Goal: Task Accomplishment & Management: Use online tool/utility

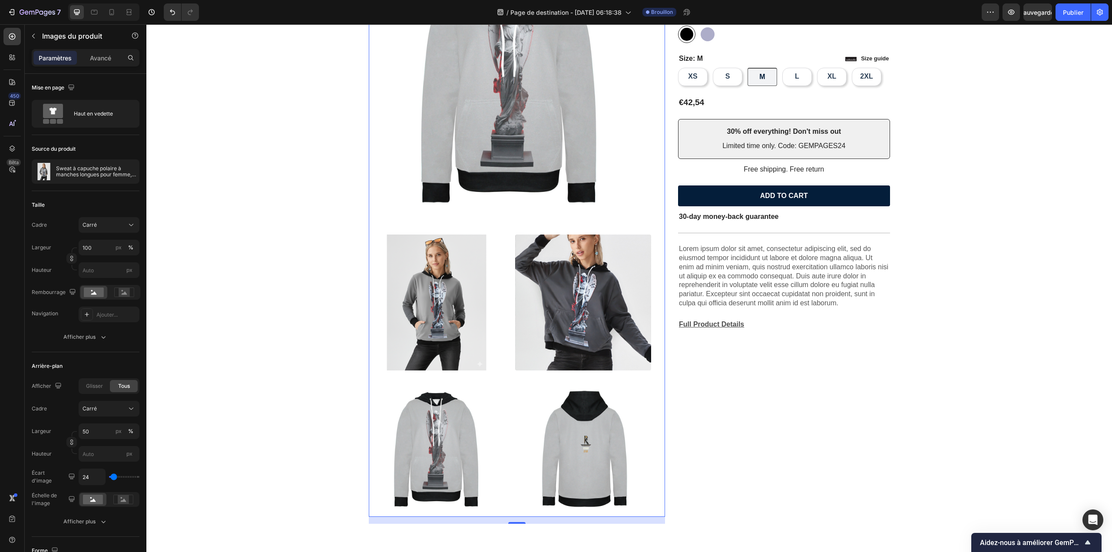
scroll to position [129, 0]
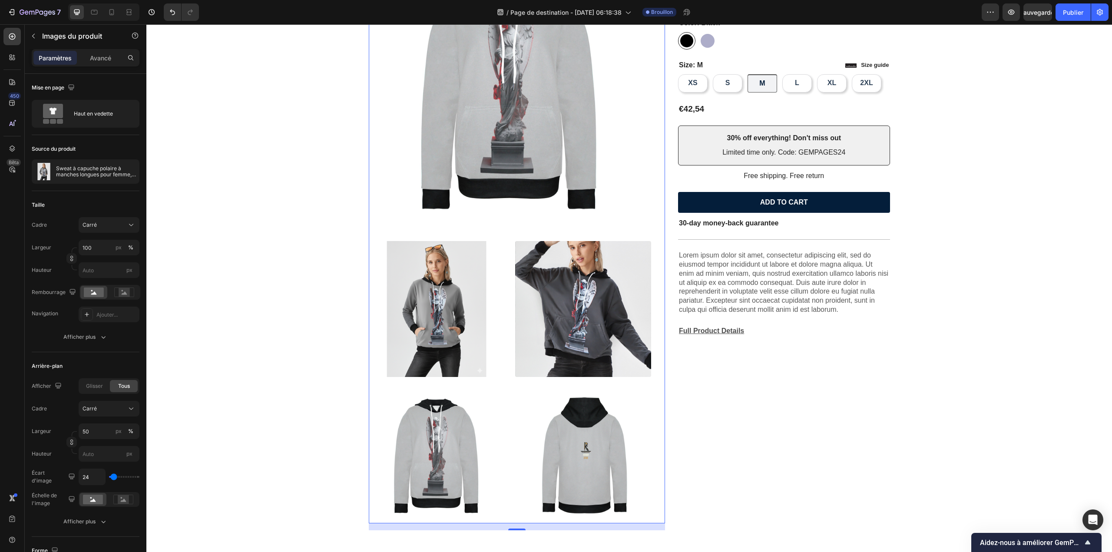
click at [577, 472] on img at bounding box center [583, 456] width 136 height 136
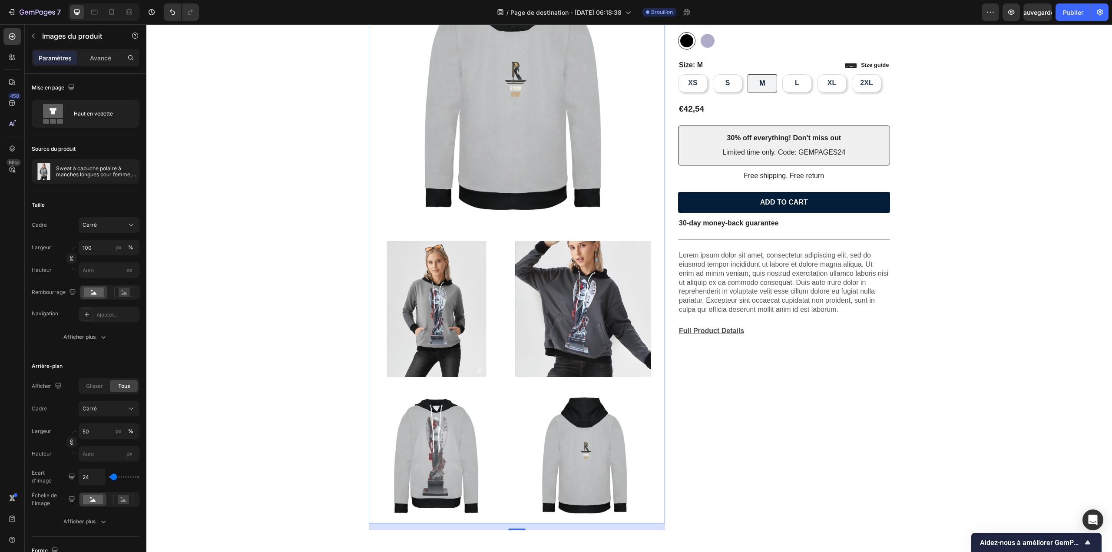
scroll to position [0, 0]
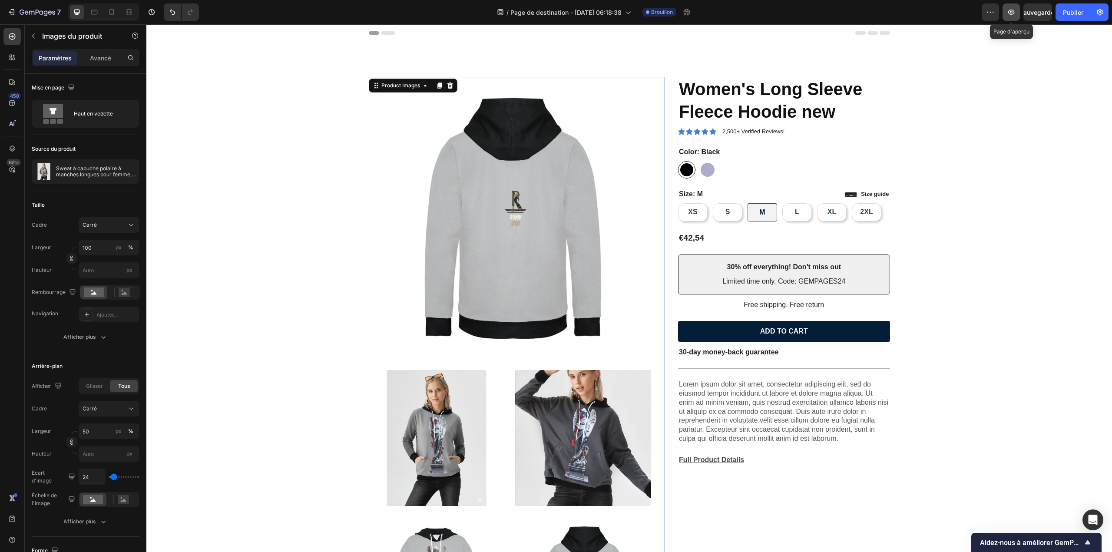
click at [1007, 16] on icon "button" at bounding box center [1011, 12] width 9 height 9
click at [986, 13] on icon "button" at bounding box center [990, 12] width 9 height 9
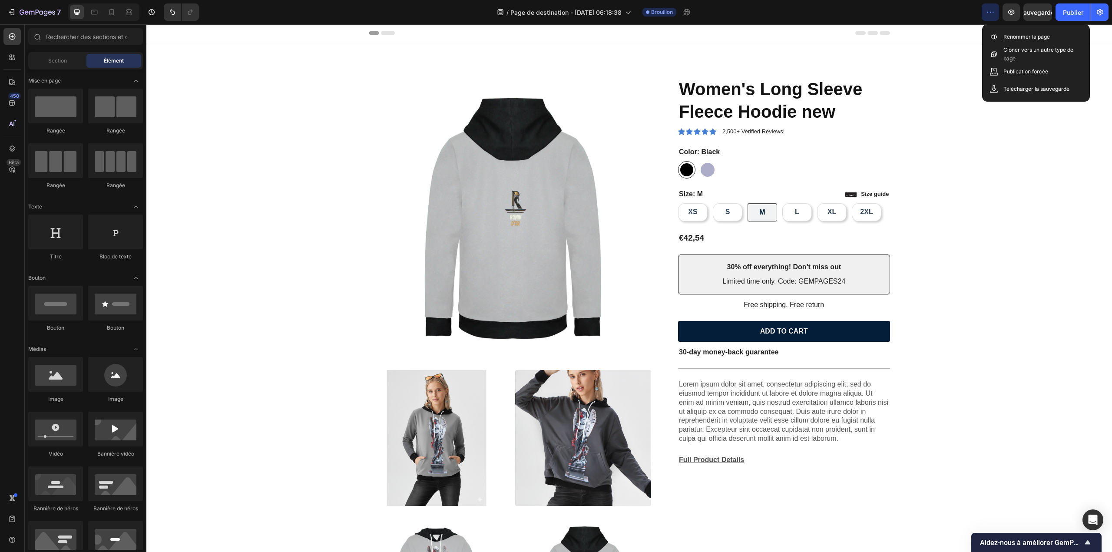
drag, startPoint x: 975, startPoint y: 33, endPoint x: 1140, endPoint y: 50, distance: 166.4
click at [975, 33] on div "En-tête" at bounding box center [629, 33] width 966 height 18
click at [972, 46] on div "Product Images Icon Icon Icon Icon Icon Icon List 2,500+ Verified Reviews! Text…" at bounding box center [629, 364] width 966 height 645
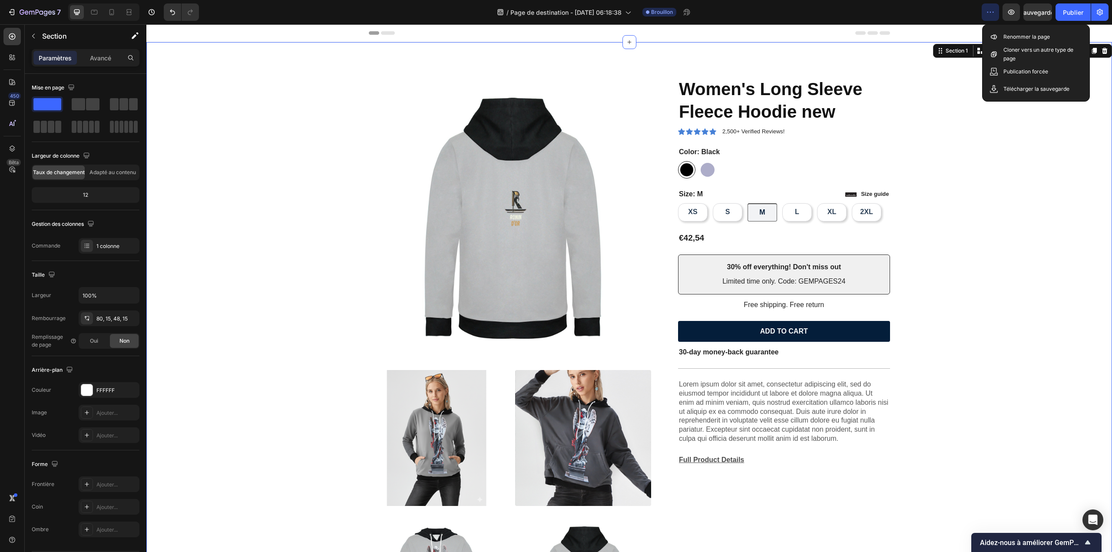
drag, startPoint x: 959, startPoint y: 86, endPoint x: 740, endPoint y: 29, distance: 226.1
click at [959, 86] on div "Product Images Icon Icon Icon Icon Icon Icon List 2,500+ Verified Reviews! Text…" at bounding box center [629, 372] width 953 height 590
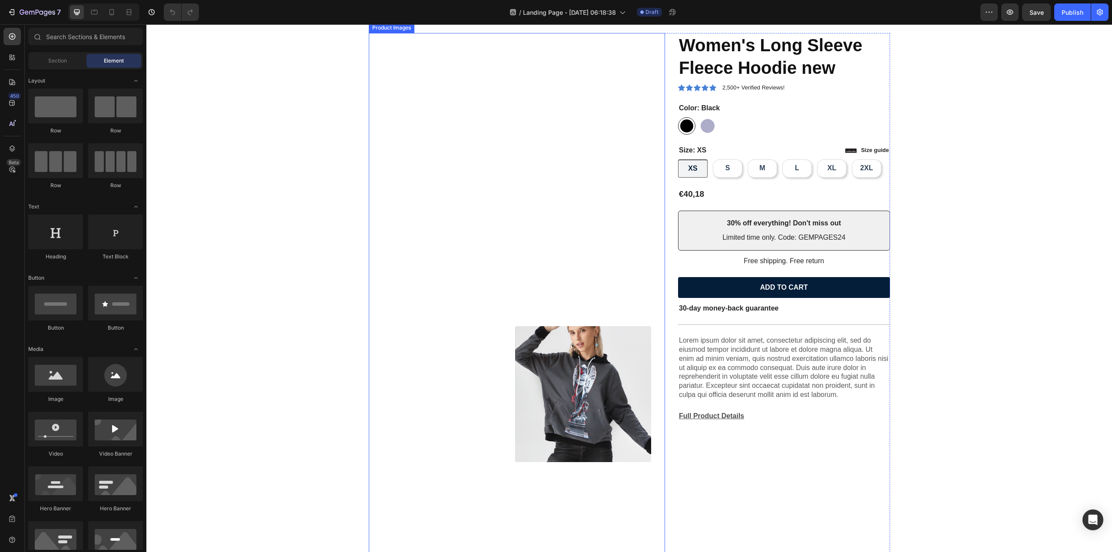
scroll to position [42, 0]
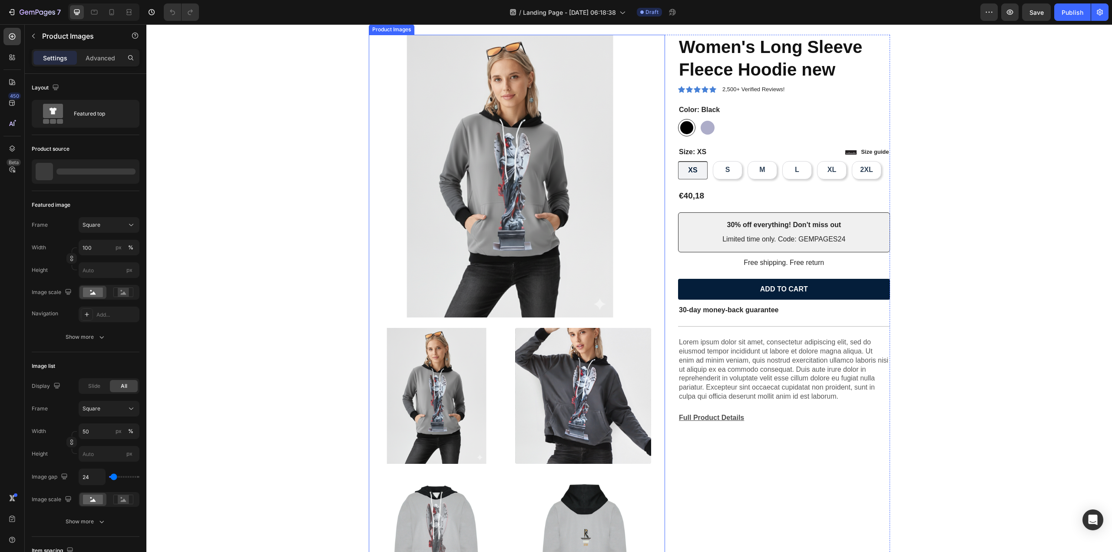
click at [431, 383] on img at bounding box center [437, 396] width 136 height 136
click at [451, 385] on img at bounding box center [437, 396] width 136 height 136
click at [505, 233] on img at bounding box center [510, 176] width 283 height 283
click at [542, 380] on img at bounding box center [583, 396] width 136 height 136
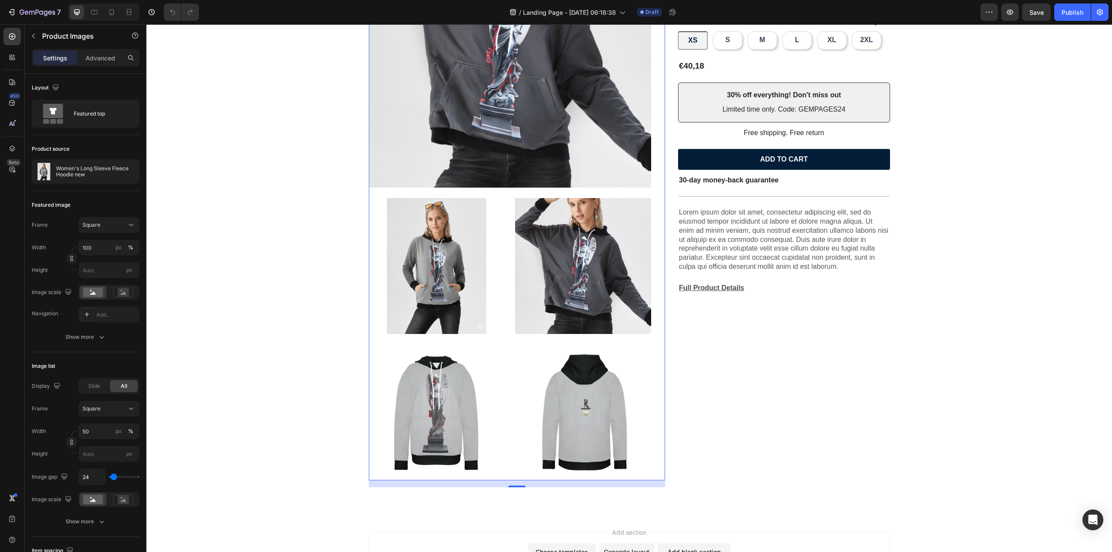
scroll to position [172, 0]
click at [586, 389] on img at bounding box center [583, 412] width 136 height 136
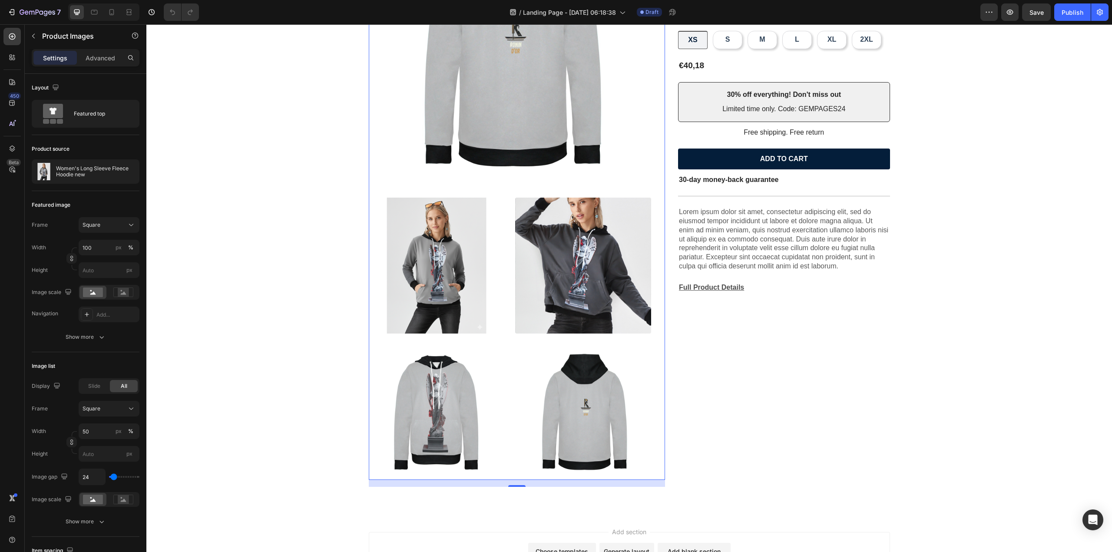
click at [439, 428] on img at bounding box center [437, 412] width 136 height 136
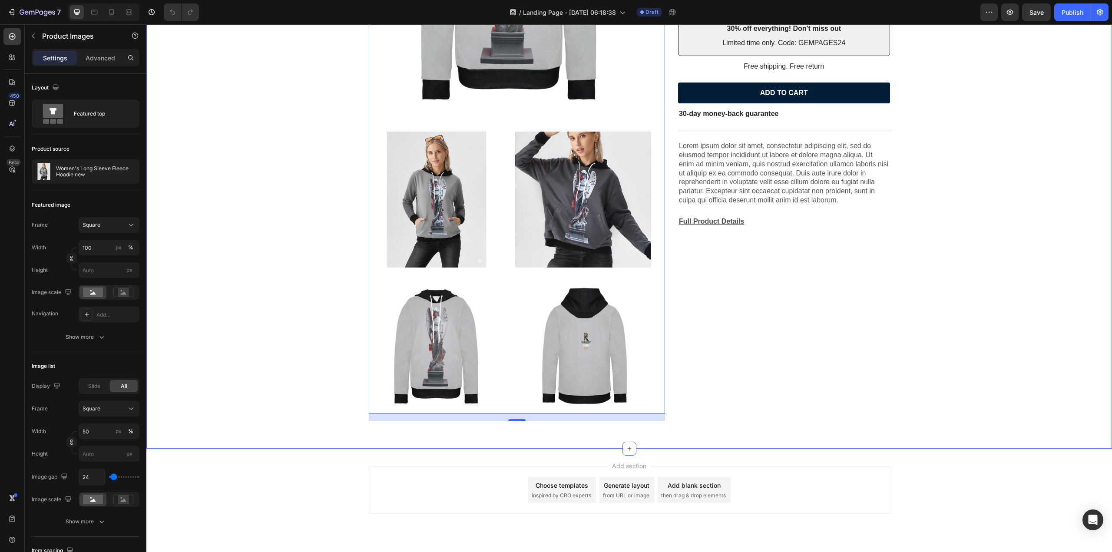
scroll to position [259, 0]
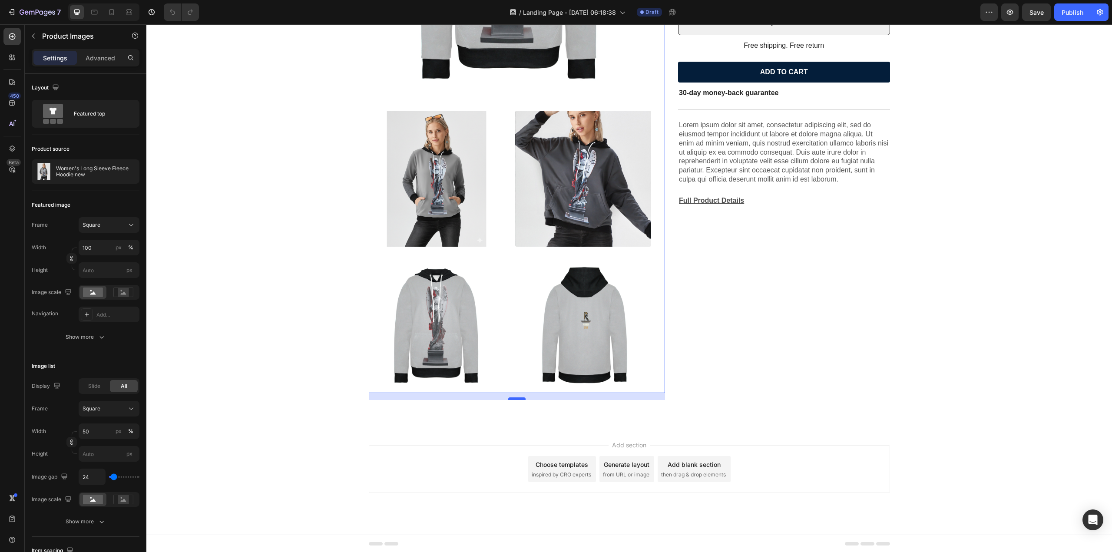
click at [514, 398] on div at bounding box center [516, 399] width 17 height 3
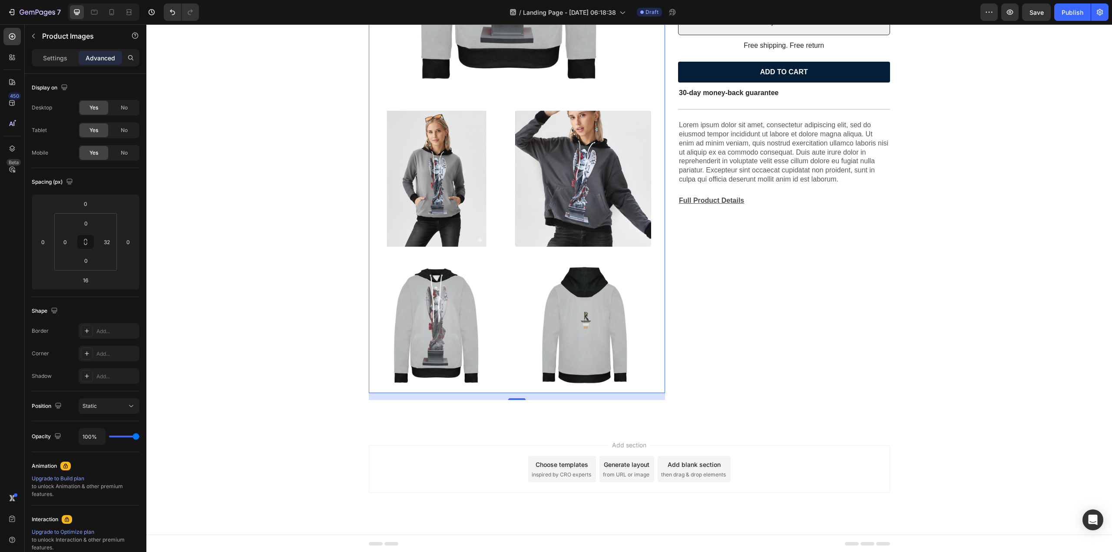
scroll to position [252, 0]
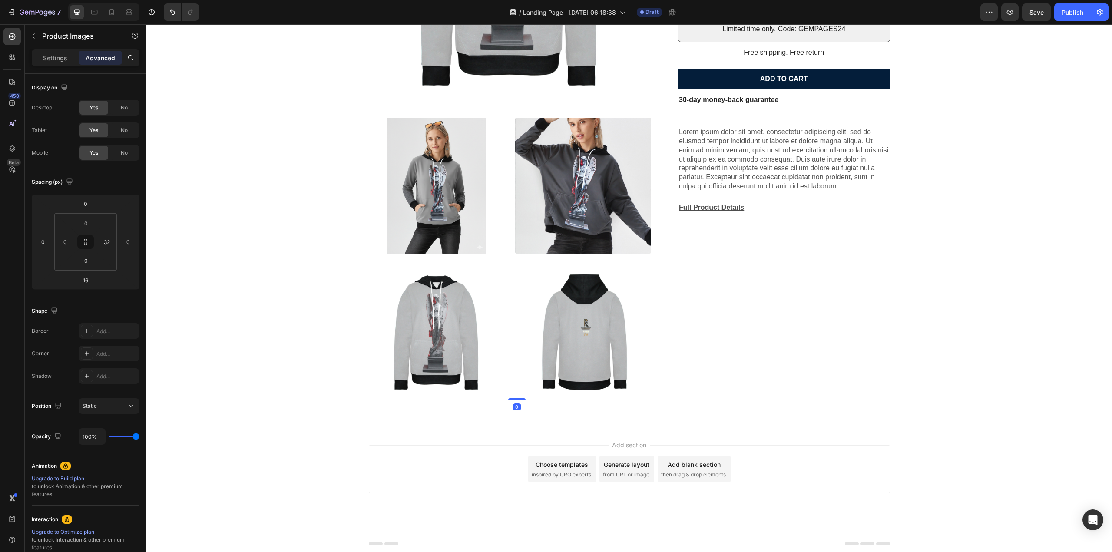
drag, startPoint x: 514, startPoint y: 397, endPoint x: 514, endPoint y: 378, distance: 19.6
click at [514, 378] on div "Product Images 0" at bounding box center [517, 112] width 297 height 576
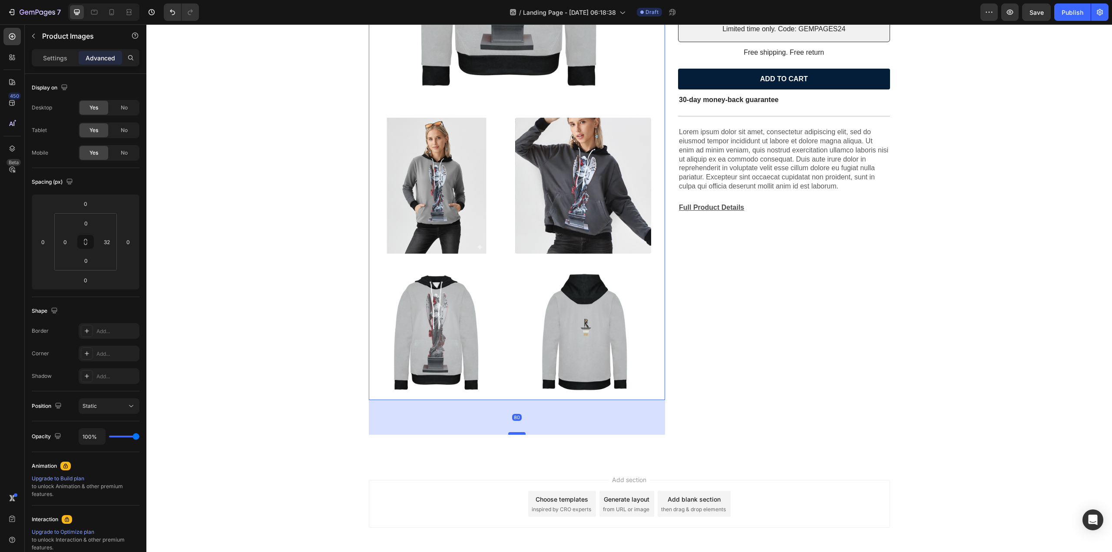
drag, startPoint x: 515, startPoint y: 398, endPoint x: 508, endPoint y: 434, distance: 36.8
click at [508, 434] on div at bounding box center [516, 433] width 17 height 3
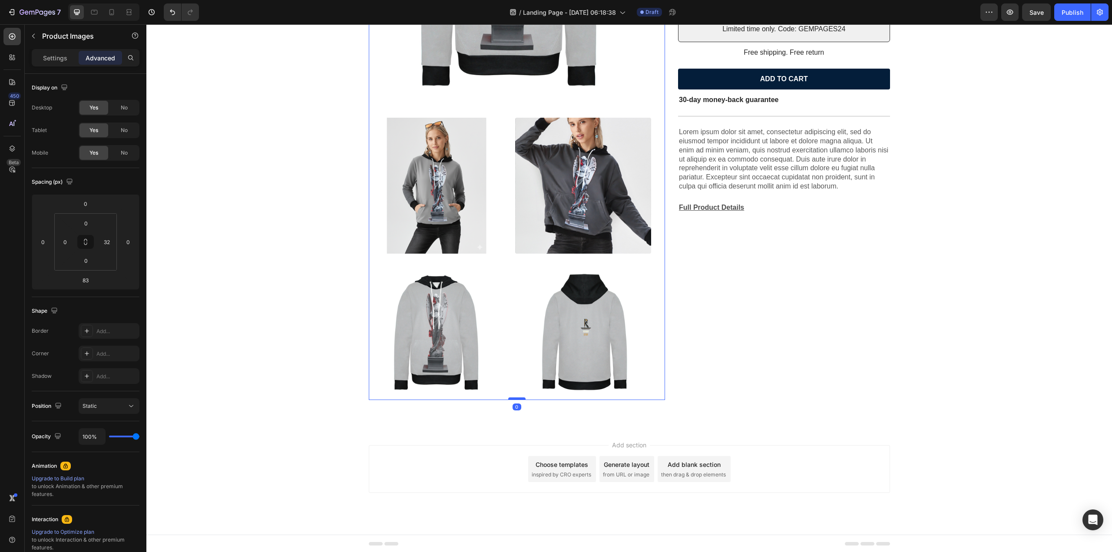
drag, startPoint x: 508, startPoint y: 434, endPoint x: 517, endPoint y: 397, distance: 38.5
click at [517, 398] on div at bounding box center [516, 399] width 17 height 3
type input "0"
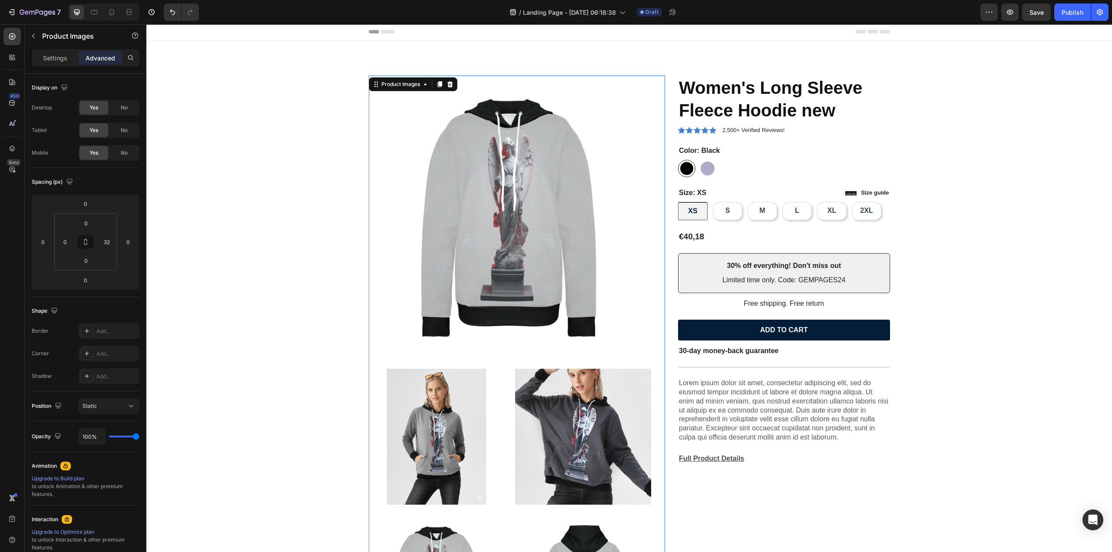
scroll to position [0, 0]
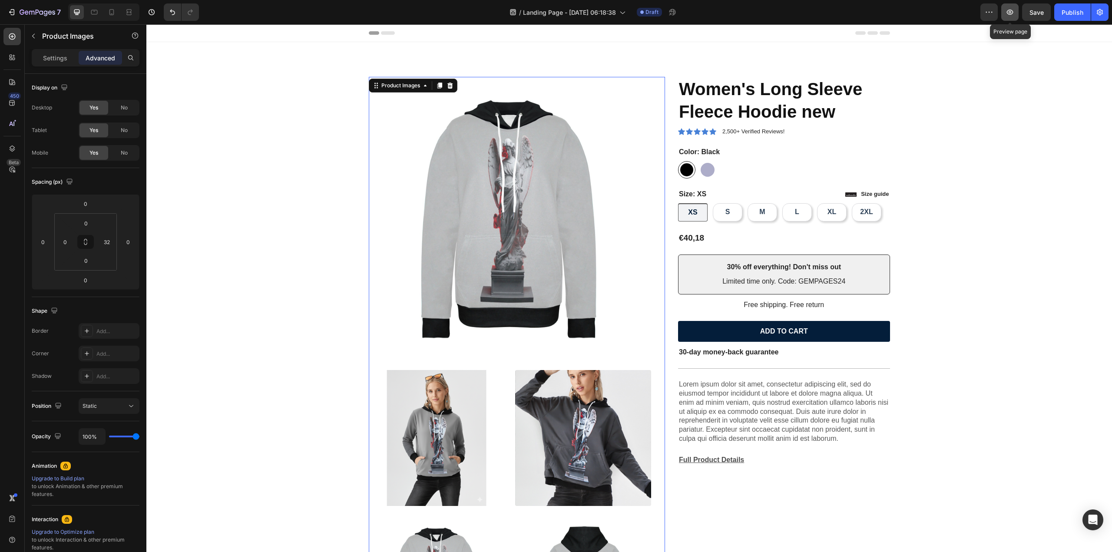
click at [1011, 12] on icon "button" at bounding box center [1010, 12] width 9 height 9
